Goal: Task Accomplishment & Management: Use online tool/utility

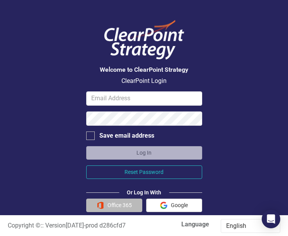
click at [122, 205] on button "Office 365" at bounding box center [114, 206] width 56 height 14
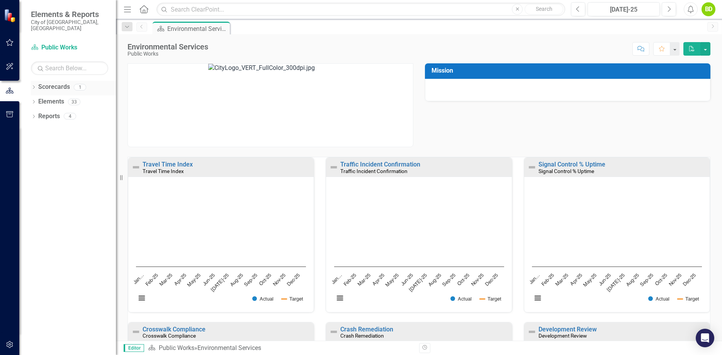
click at [32, 86] on icon "Dropdown" at bounding box center [33, 88] width 5 height 4
click at [36, 115] on icon "Dropdown" at bounding box center [33, 117] width 5 height 4
click at [56, 141] on link "KPI KPIs" at bounding box center [53, 145] width 23 height 9
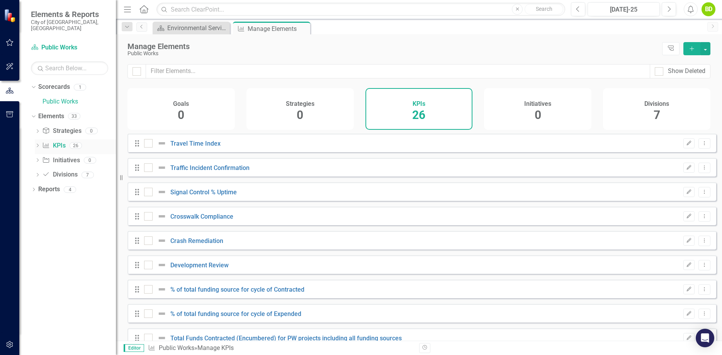
checkbox input "false"
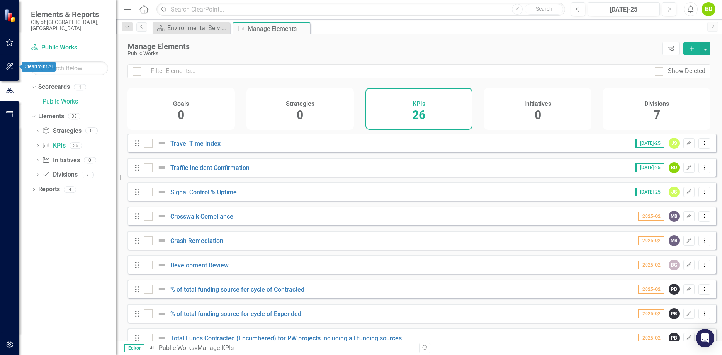
click at [10, 69] on icon "button" at bounding box center [10, 66] width 8 height 6
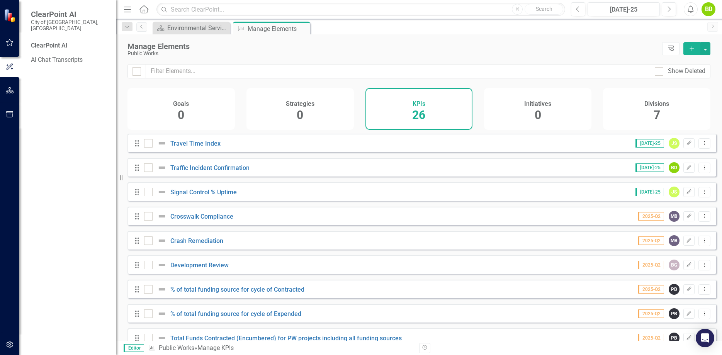
click at [4, 44] on button "button" at bounding box center [9, 43] width 17 height 16
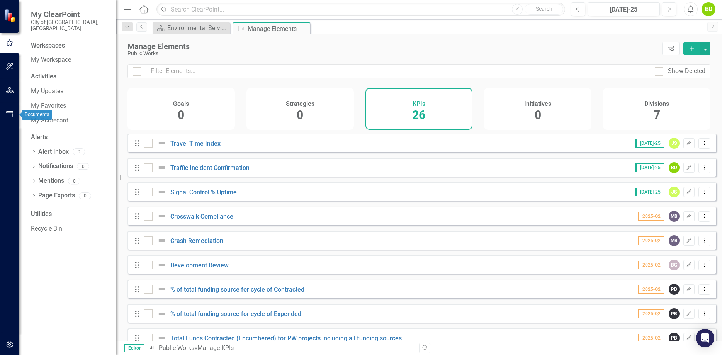
click at [11, 113] on icon "button" at bounding box center [9, 114] width 7 height 6
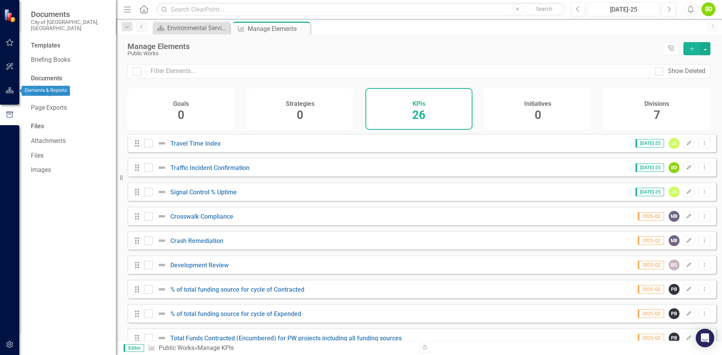
click at [10, 96] on button "button" at bounding box center [9, 91] width 17 height 16
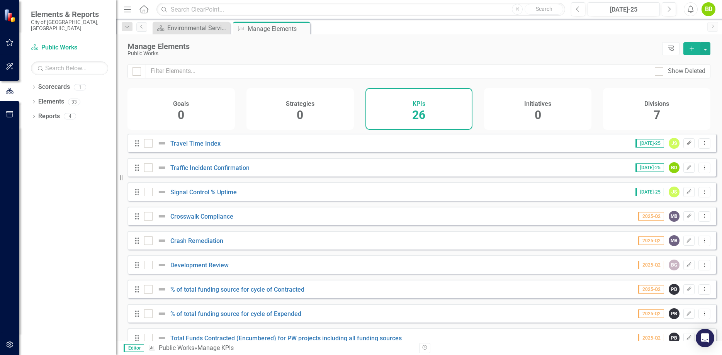
click at [287, 145] on icon "Edit" at bounding box center [689, 143] width 6 height 5
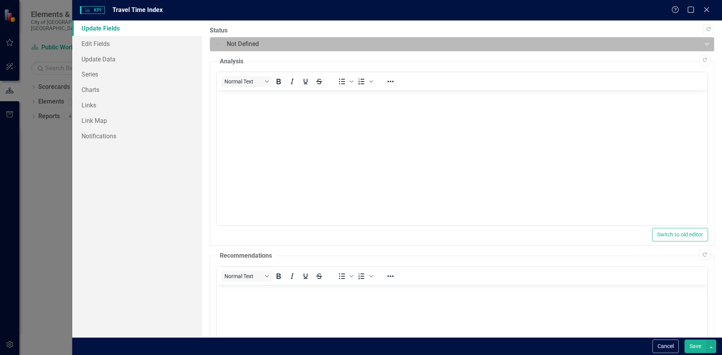
click at [221, 42] on div at bounding box center [455, 44] width 481 height 10
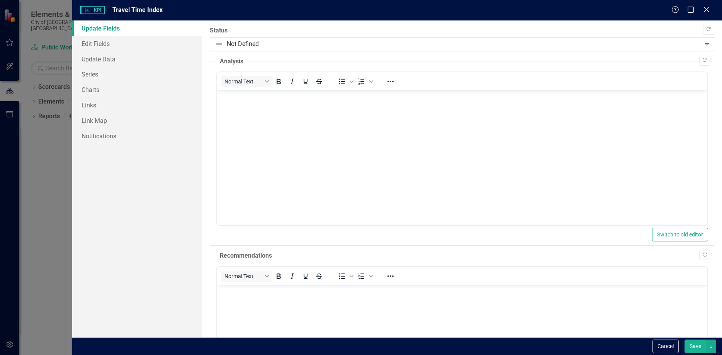
click at [221, 42] on div at bounding box center [455, 44] width 481 height 10
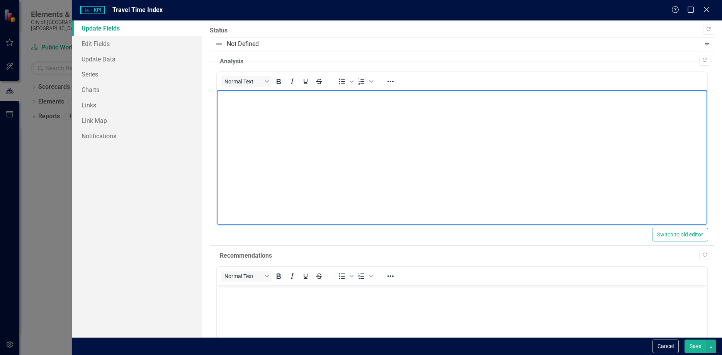
click at [287, 100] on body "Rich Text Area. Press ALT-0 for help." at bounding box center [462, 94] width 491 height 9
click at [190, 147] on div "Update Fields Edit Fields Update Data Series Charts Links Link Map Notifications" at bounding box center [137, 178] width 130 height 317
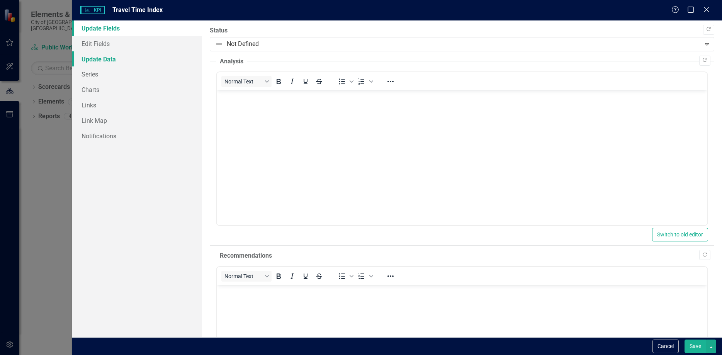
click at [109, 58] on link "Update Data" at bounding box center [137, 58] width 130 height 15
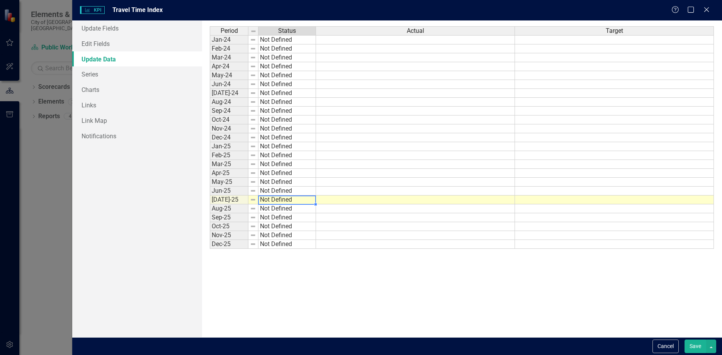
click at [281, 200] on td "Not Defined" at bounding box center [288, 200] width 58 height 9
click at [287, 200] on td "Not Defined" at bounding box center [288, 200] width 58 height 9
click at [255, 200] on img at bounding box center [253, 200] width 6 height 6
click at [271, 200] on td "Not Defined" at bounding box center [288, 200] width 58 height 9
click at [275, 200] on td "Not Defined" at bounding box center [288, 200] width 58 height 9
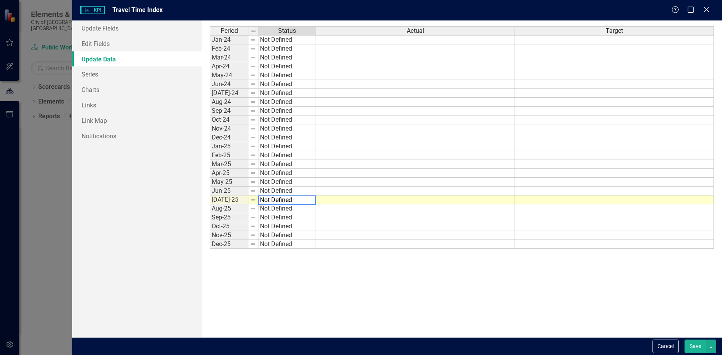
drag, startPoint x: 275, startPoint y: 200, endPoint x: 243, endPoint y: 200, distance: 31.7
click at [275, 200] on textarea "Not Defined" at bounding box center [287, 200] width 58 height 9
click at [243, 200] on td "[DATE]-25" at bounding box center [229, 200] width 39 height 9
click at [269, 201] on td "Not Defined" at bounding box center [288, 200] width 58 height 9
click at [242, 201] on td "[DATE]-25" at bounding box center [229, 200] width 39 height 9
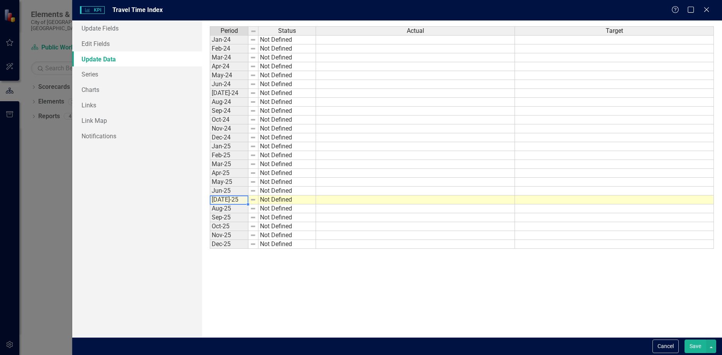
click at [242, 201] on td "[DATE]-25" at bounding box center [229, 200] width 39 height 9
click at [253, 200] on img at bounding box center [253, 200] width 6 height 6
click at [253, 201] on img at bounding box center [253, 200] width 6 height 6
click at [272, 201] on td "Not Defined" at bounding box center [288, 200] width 58 height 9
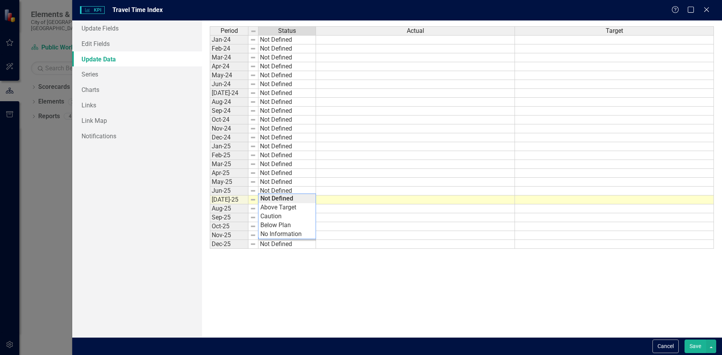
click at [272, 201] on div "Period Status Actual Target Jan-24 Not Defined Feb-24 Not Defined Mar-24 Not De…" at bounding box center [462, 178] width 504 height 305
click at [272, 201] on td "Not Defined" at bounding box center [288, 200] width 58 height 9
click at [287, 201] on td "Not Defined" at bounding box center [288, 200] width 58 height 9
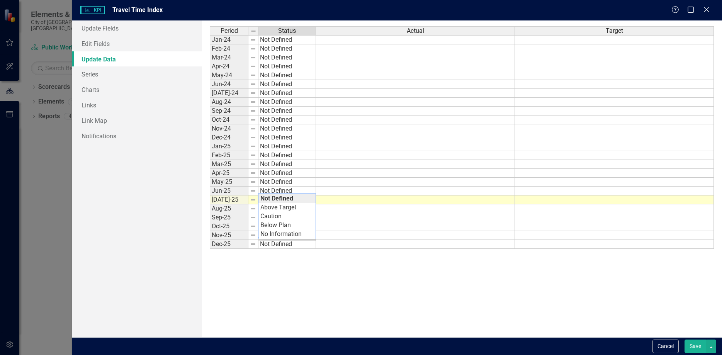
click at [287, 201] on div "Period Status Actual Target Jan-24 Not Defined Feb-24 Not Defined Mar-24 Not De…" at bounding box center [462, 178] width 504 height 305
click at [287, 201] on td "Not Defined" at bounding box center [288, 200] width 58 height 9
click at [287, 235] on td "Not Defined" at bounding box center [288, 235] width 58 height 9
click at [287, 199] on td "Not Defined" at bounding box center [288, 200] width 58 height 9
click at [287, 201] on td "Not Defined" at bounding box center [288, 200] width 58 height 9
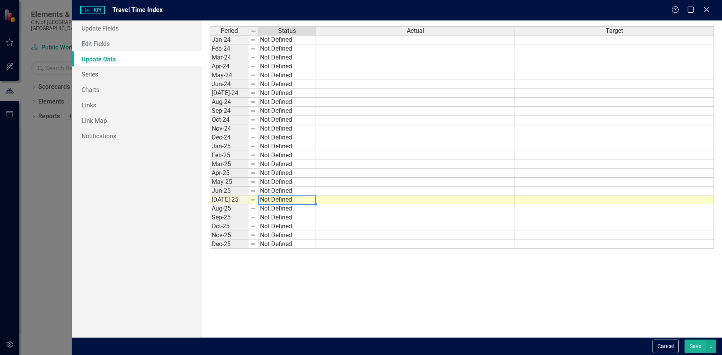
click at [287, 199] on td "Not Defined" at bounding box center [288, 200] width 58 height 9
type textarea "Not Defined"
click at [287, 236] on div "Period Status Jan-24 Not Defined Feb-24 Not Defined Mar-24 Not Defined Apr-24 N…" at bounding box center [263, 178] width 107 height 305
click at [282, 198] on div "Period Status Actual Target Jan-24 Not Defined Feb-24 Not Defined Mar-24 Not De…" at bounding box center [462, 178] width 504 height 305
